Goal: Task Accomplishment & Management: Complete application form

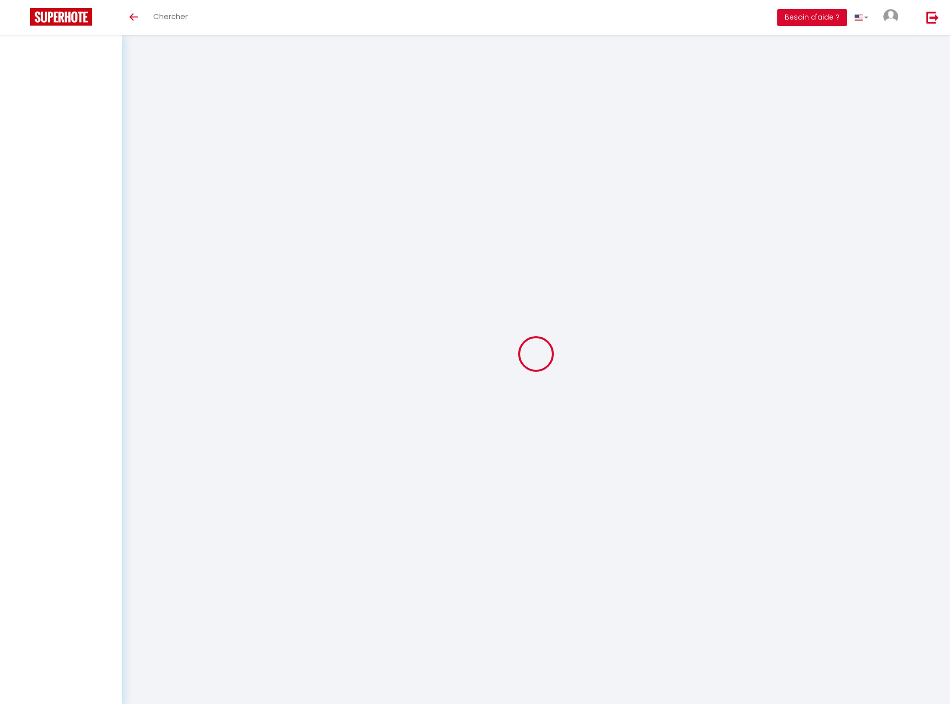
select select "3"
select select "2"
select select "1"
select select
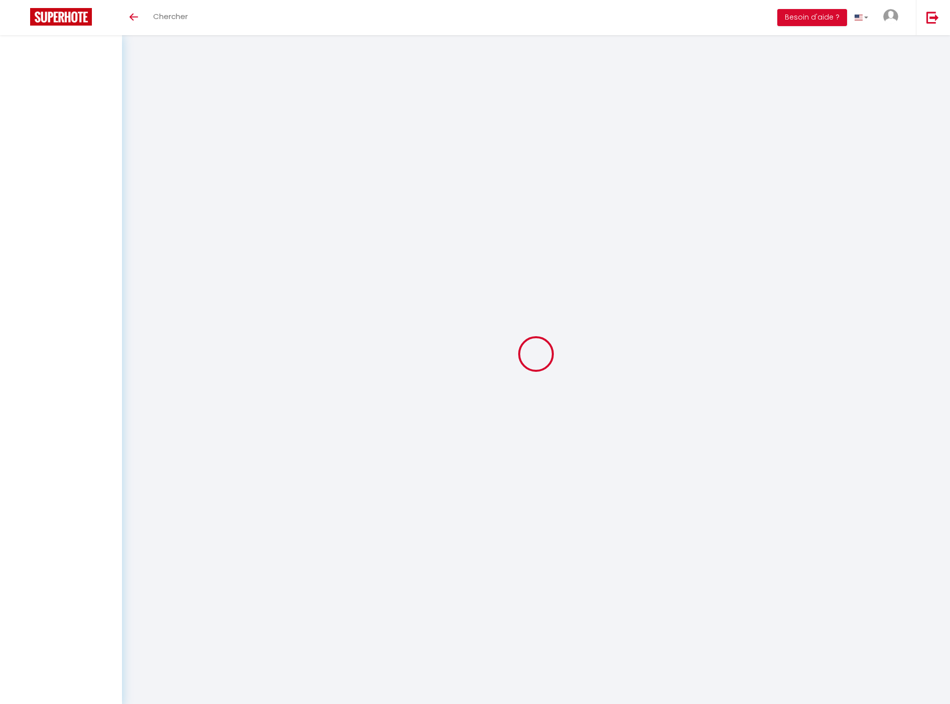
select select "28"
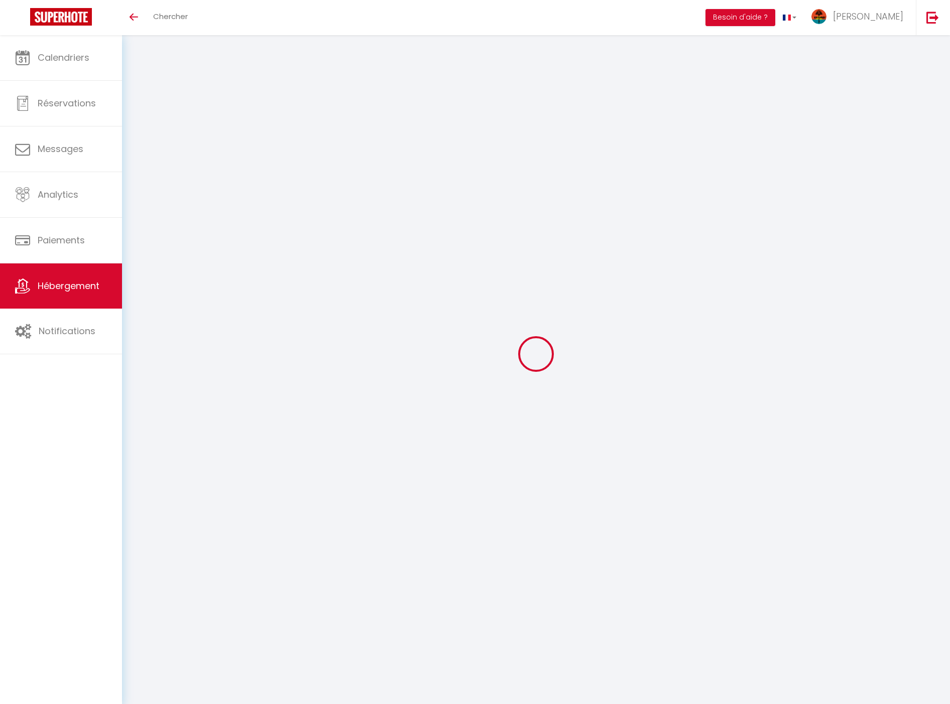
select select
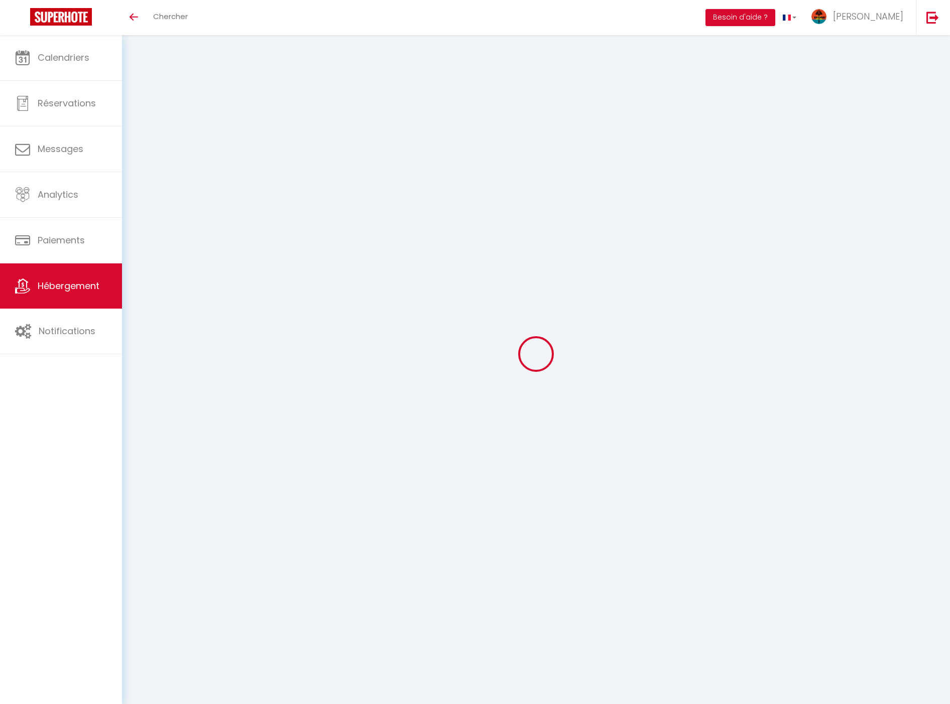
select select
checkbox input "false"
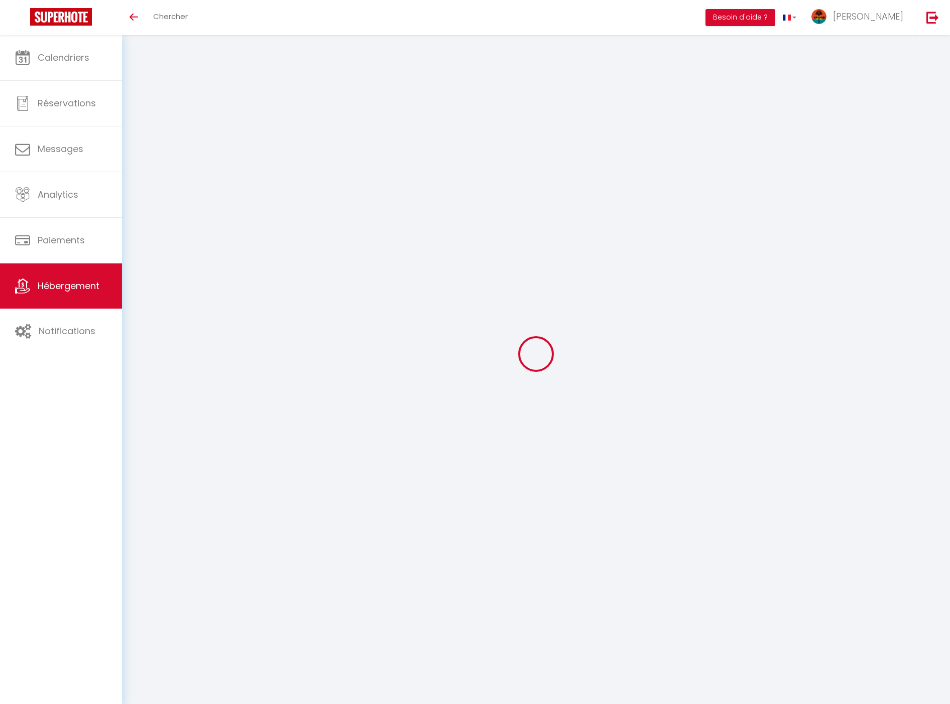
select select
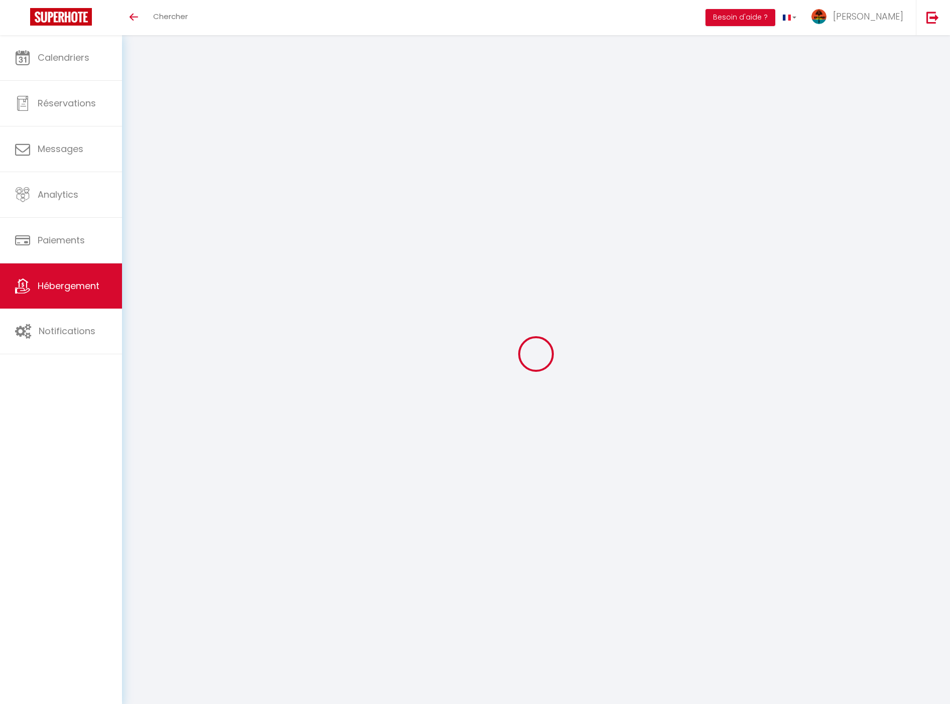
select select
checkbox input "false"
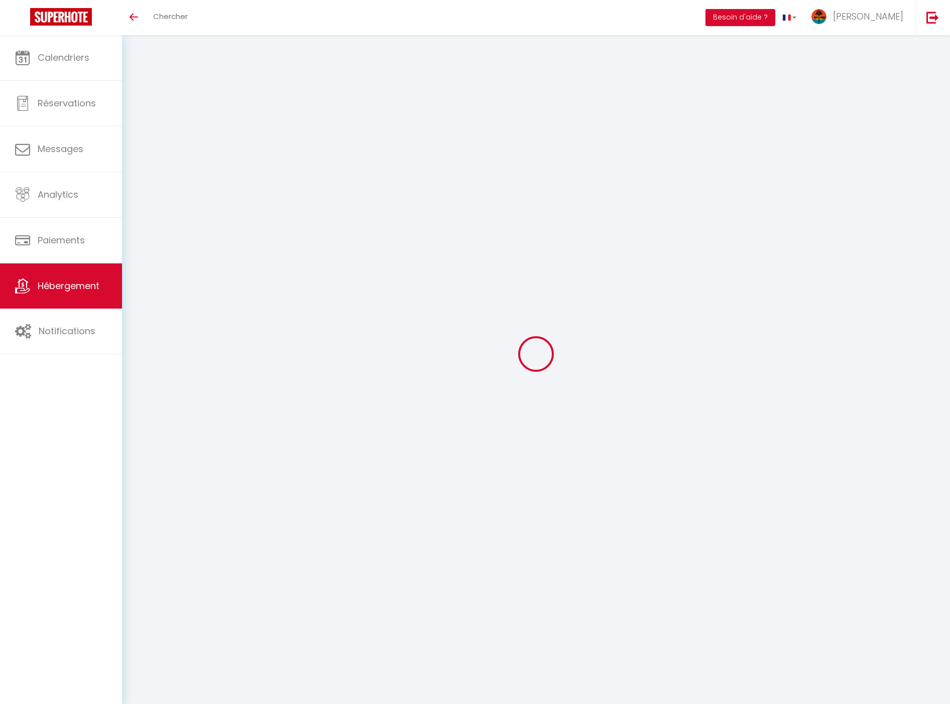
checkbox input "false"
select select
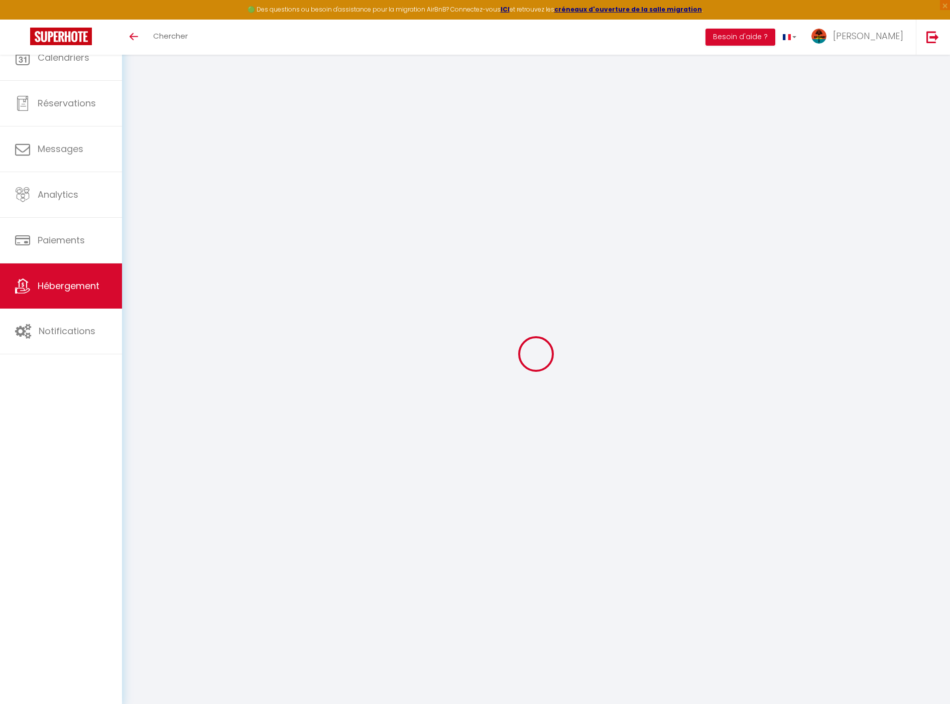
select select
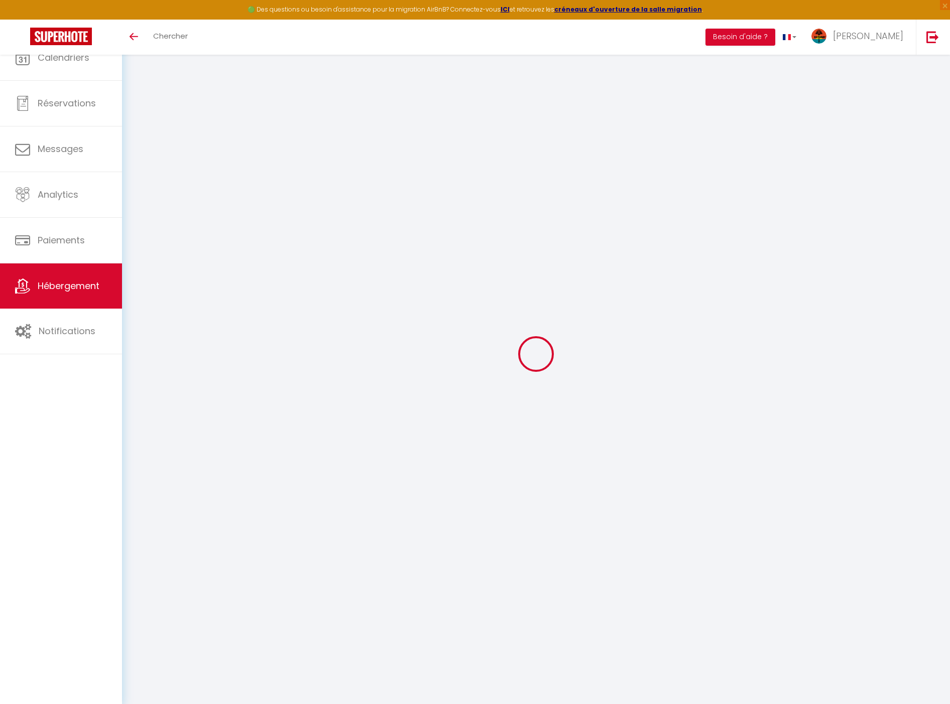
select select
checkbox input "false"
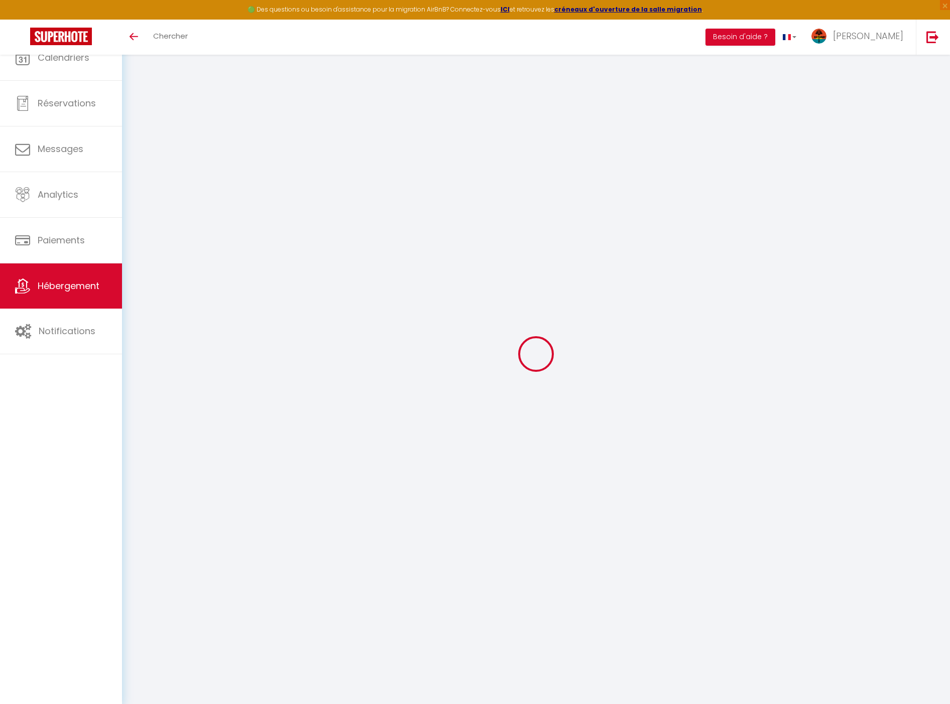
select select
type input "Le Belvédère - T4 n°7"
type input "[PERSON_NAME]"
type input "Ernoult"
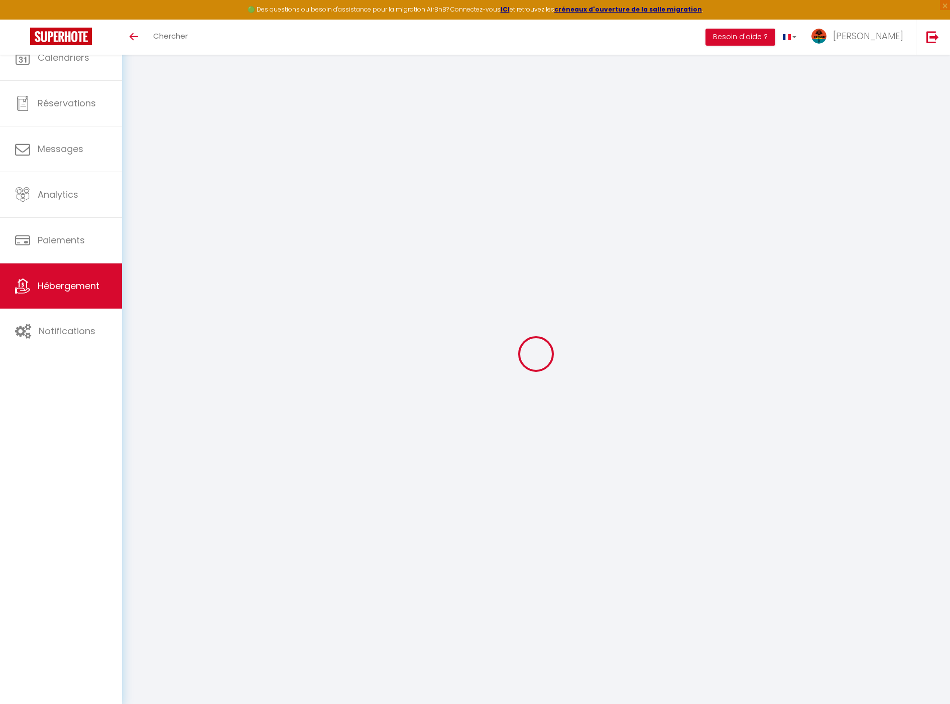
type input "EAIP Morne Etoile"
type input "97250"
type input "Saint-Pierre"
select select "2"
type input "95"
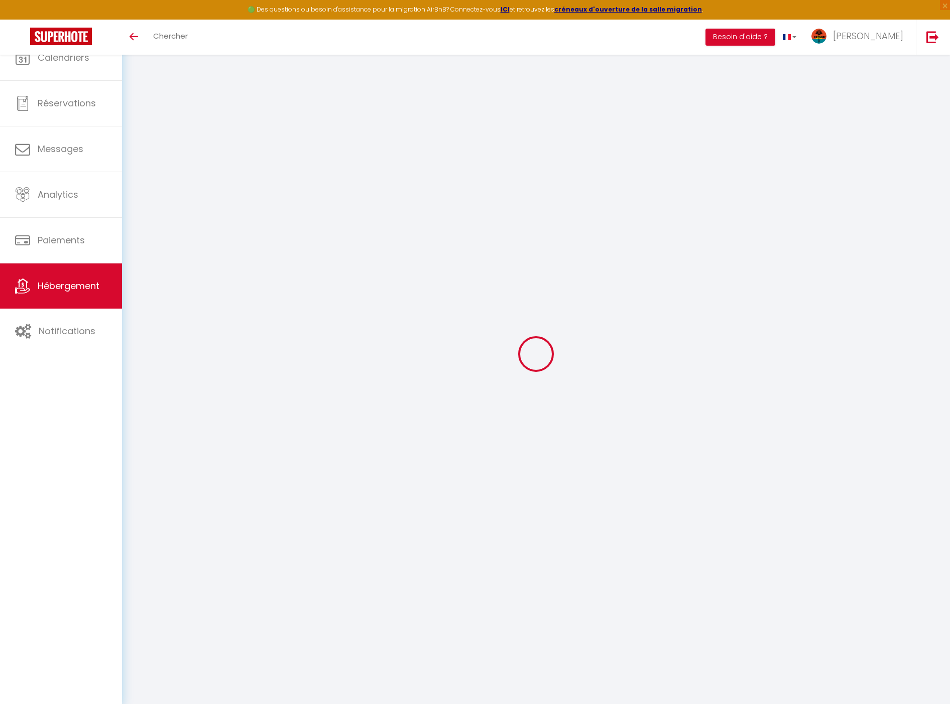
type input "65"
select select
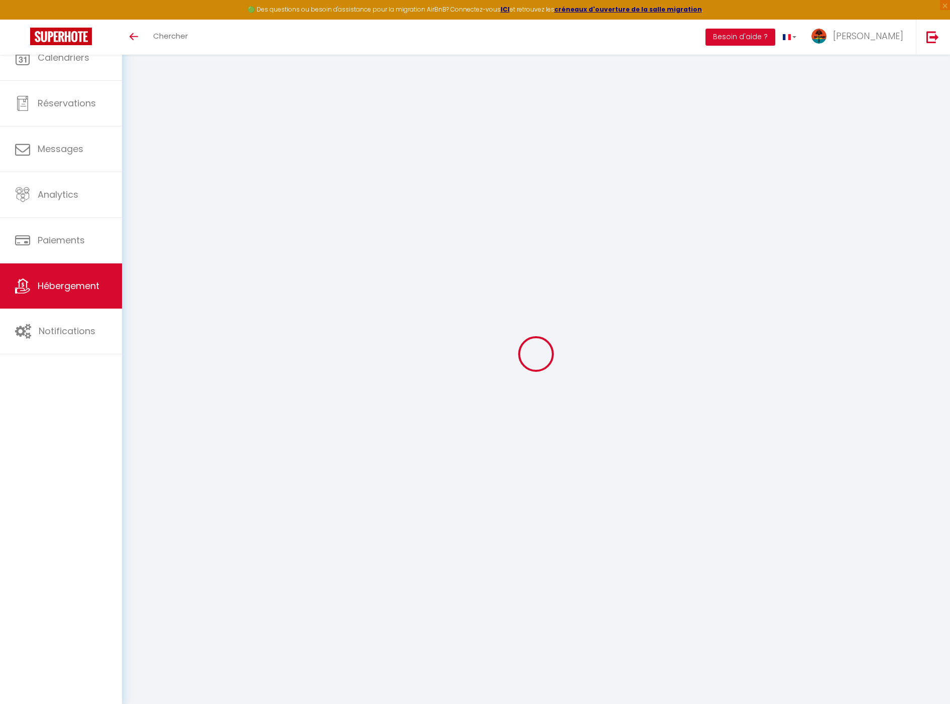
select select
type input "[STREET_ADDRESS]"
type input "97200"
type input "Fort-de-France"
select select "136"
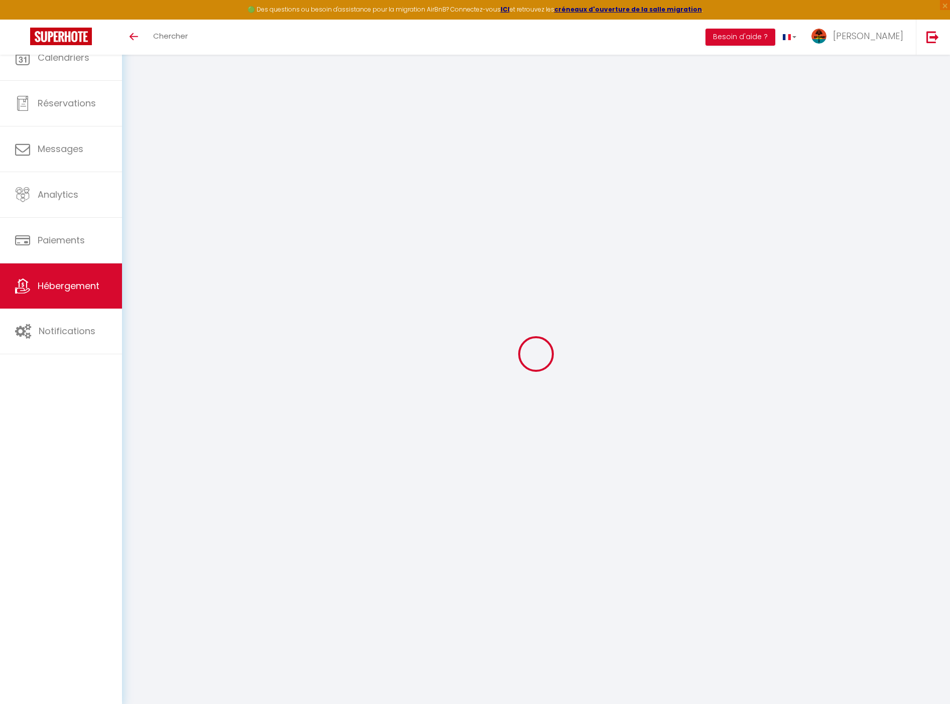
type input "[EMAIL_ADDRESS][DOMAIN_NAME]"
select select
checkbox input "false"
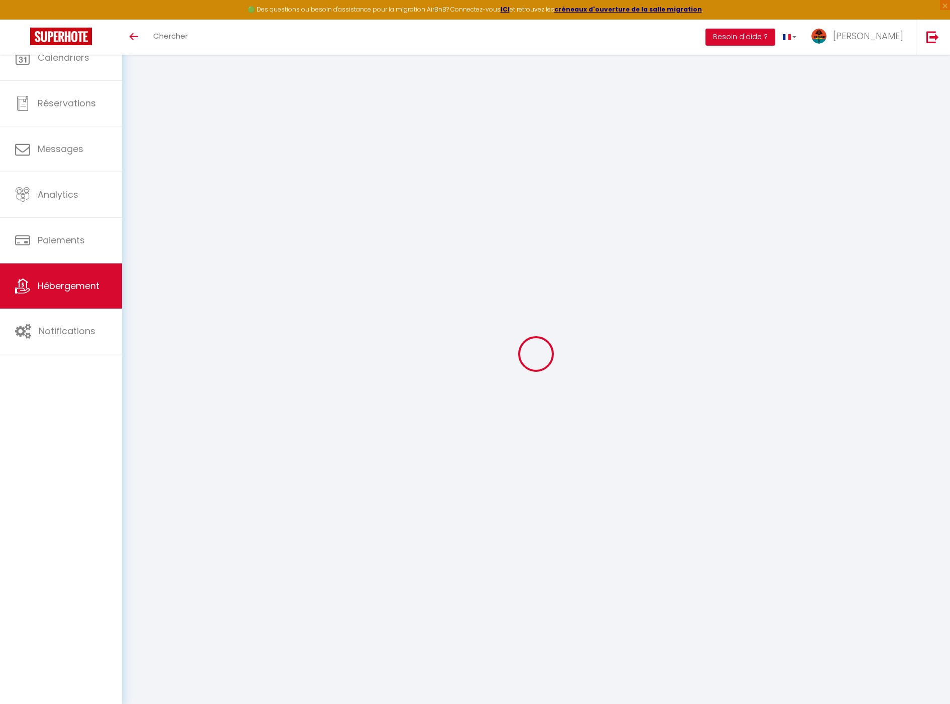
checkbox input "false"
type input "13.82"
type input "82"
type input "0"
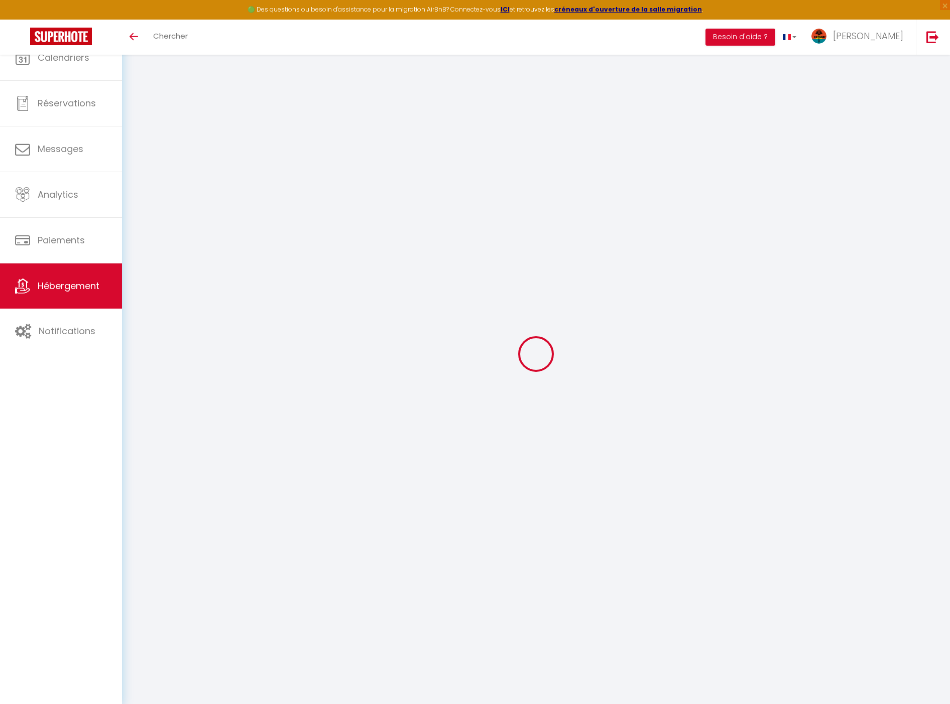
type input "0"
select select
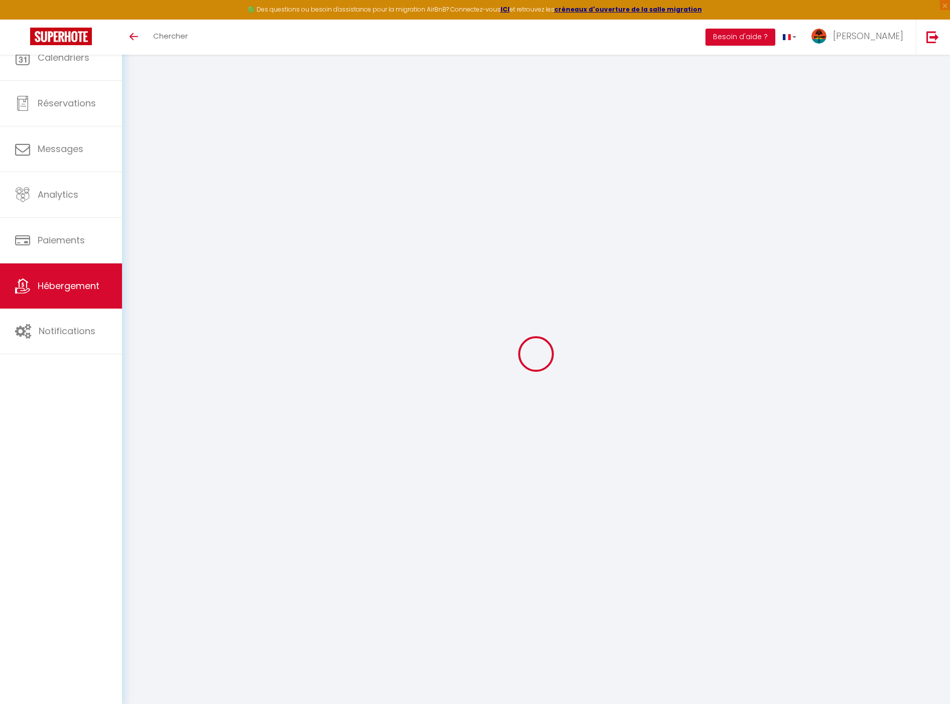
select select
checkbox input "false"
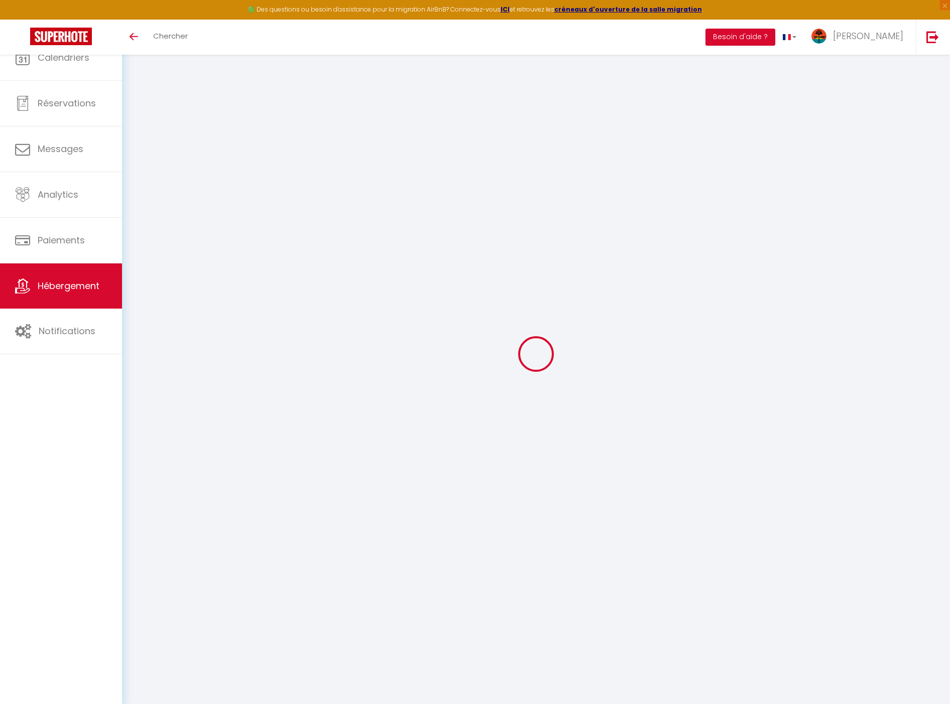
checkbox input "false"
select select
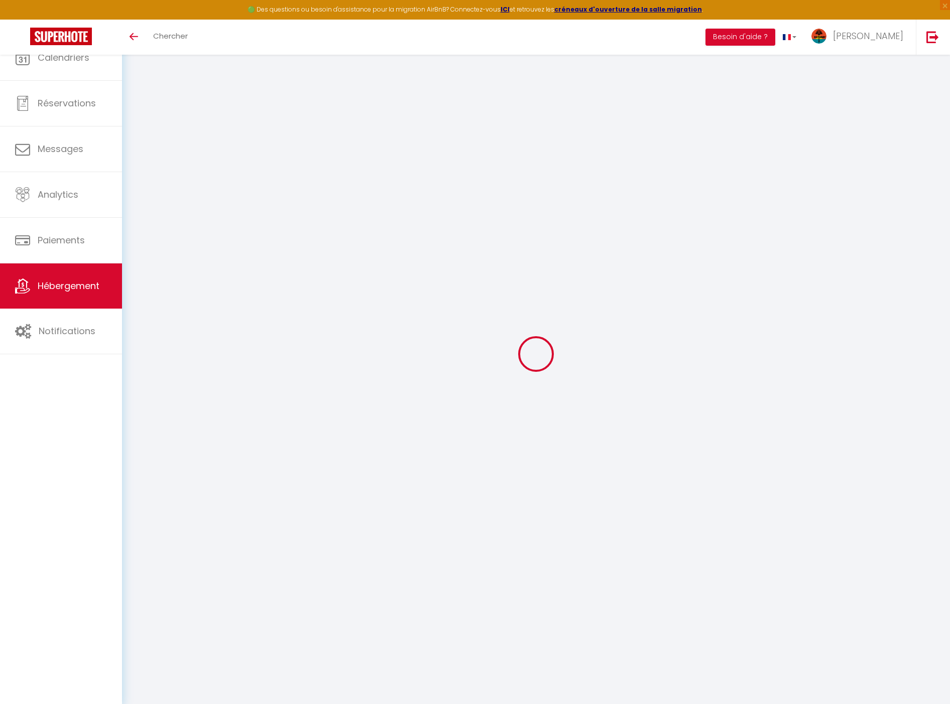
select select
checkbox input "false"
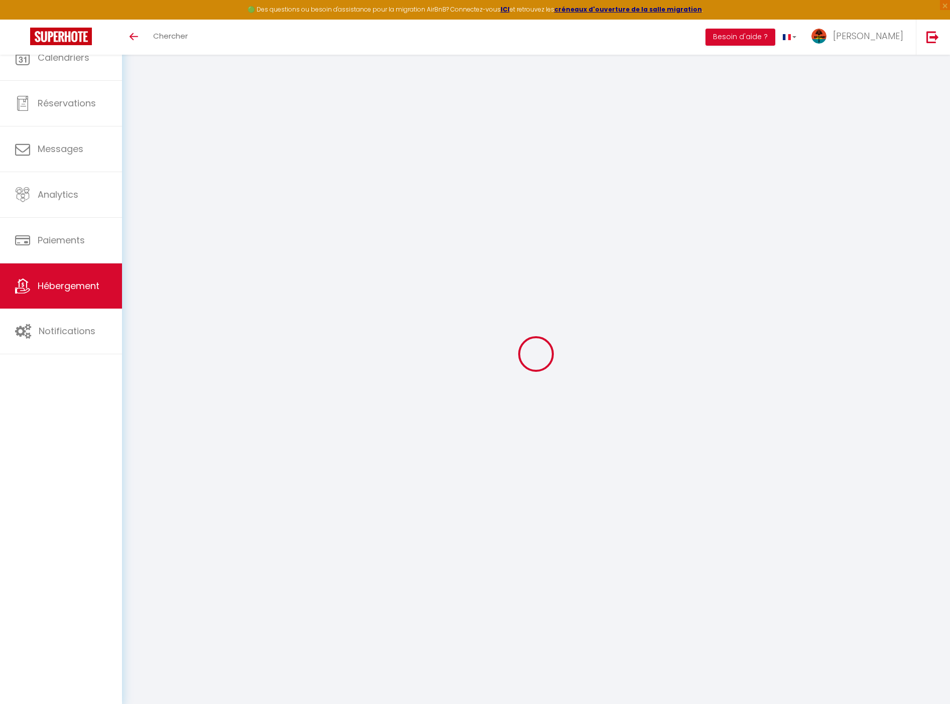
checkbox input "false"
select select
checkbox input "false"
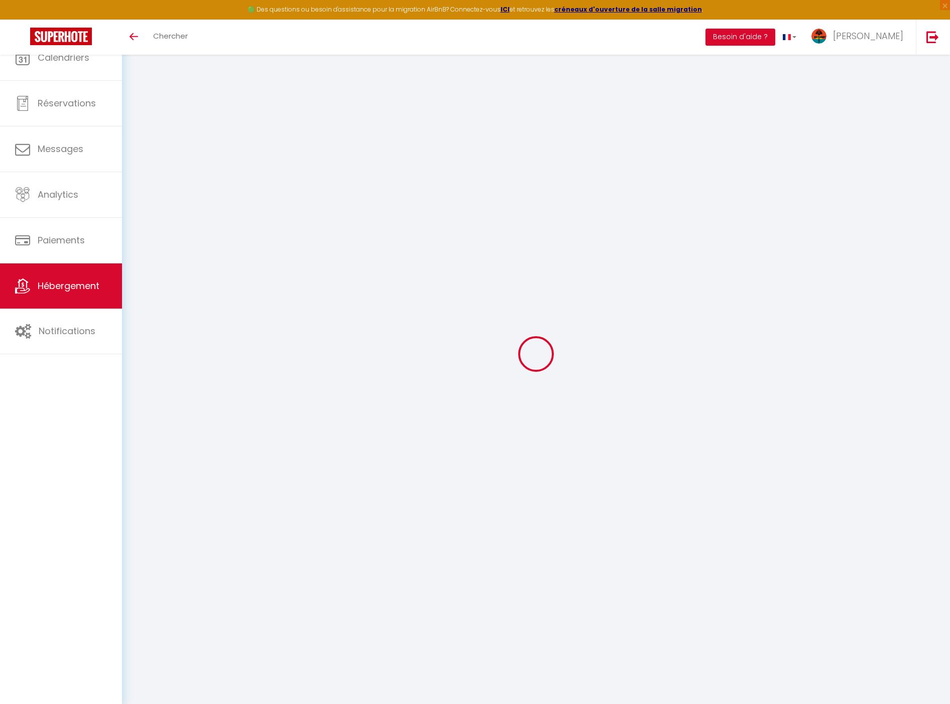
checkbox input "false"
select select "15:00"
select select
select select "11:00"
select select "30"
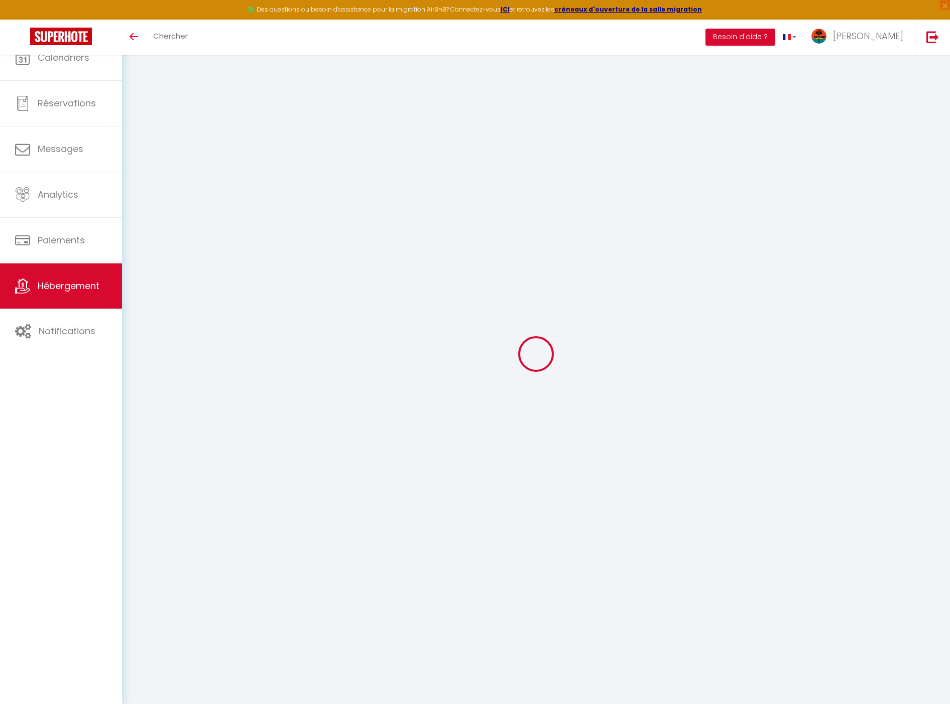
select select "120"
select select "43052"
select select
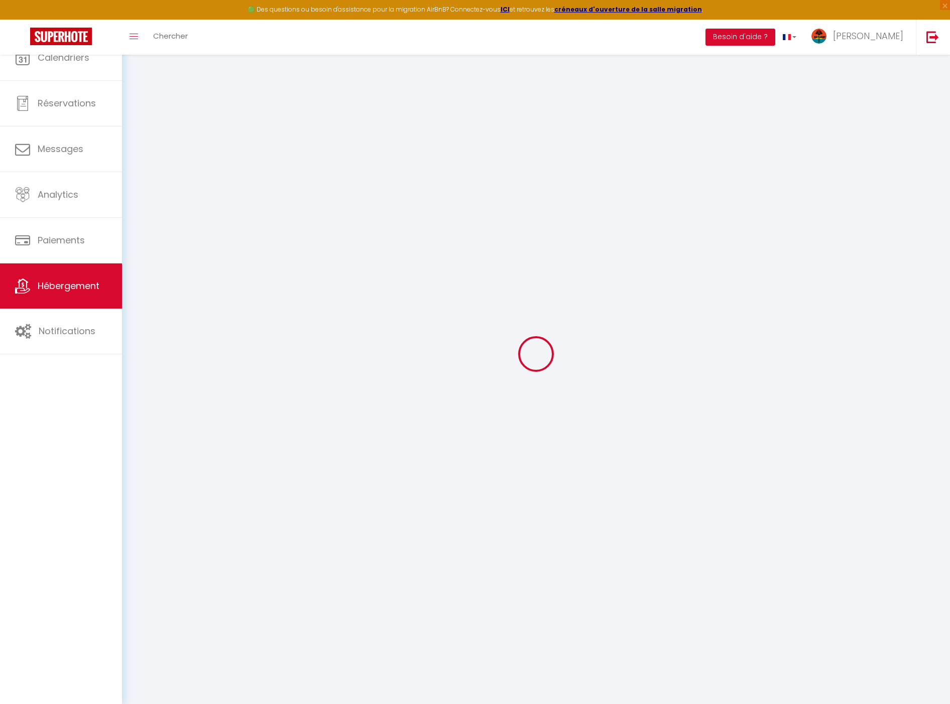
checkbox input "false"
select select
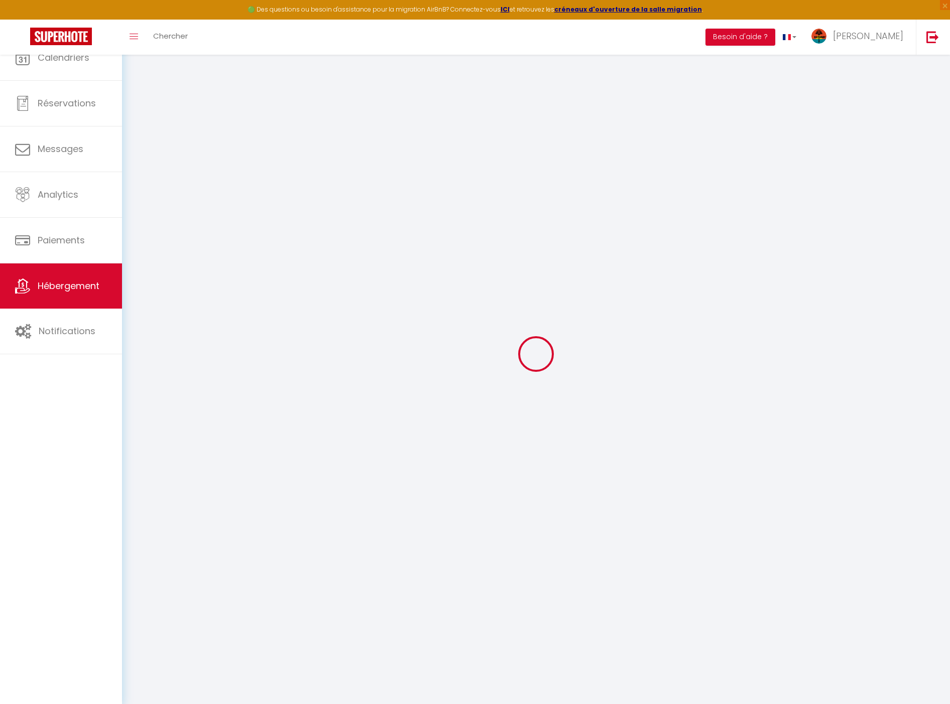
select select
checkbox input "false"
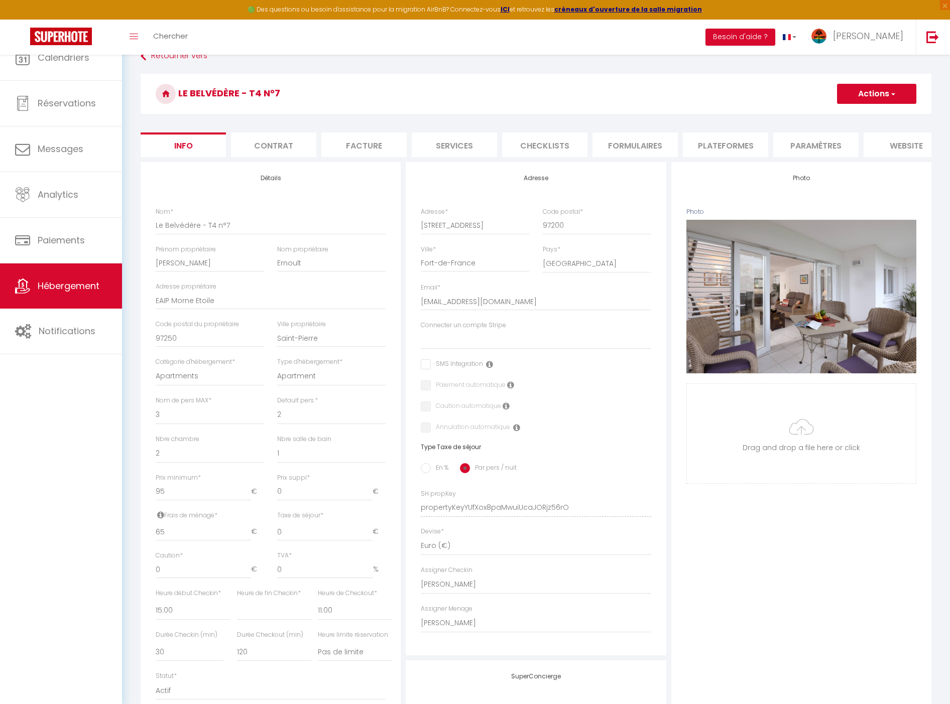
select select
checkbox input "false"
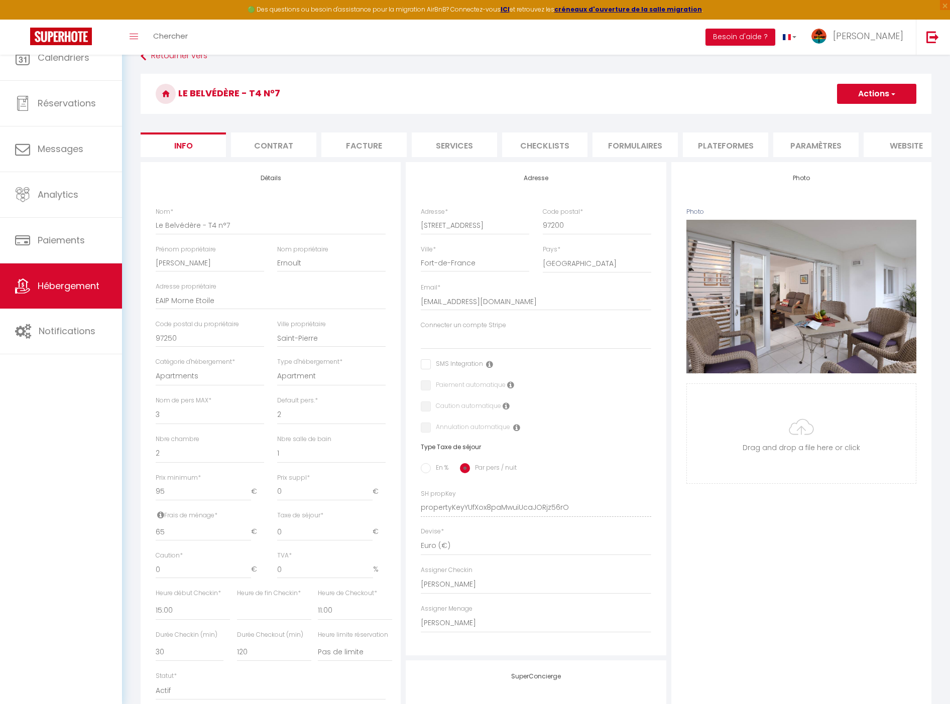
checkbox input "false"
